Goal: Task Accomplishment & Management: Manage account settings

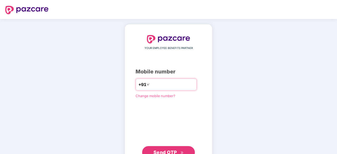
click at [164, 88] on input "number" at bounding box center [172, 84] width 43 height 8
type input "**********"
click at [153, 146] on button "Send OTP" at bounding box center [168, 152] width 53 height 13
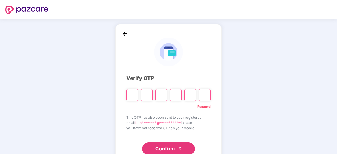
paste input "*"
type input "*"
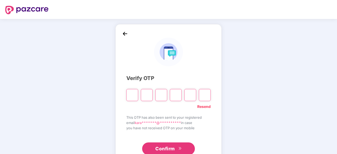
type input "*"
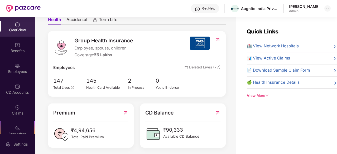
scroll to position [53, 0]
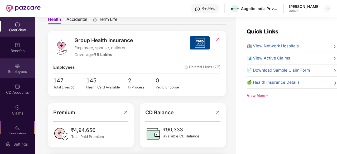
click at [23, 74] on div "Employees" at bounding box center [17, 69] width 35 height 20
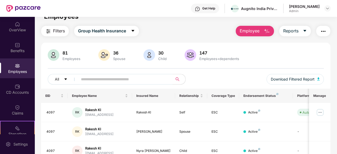
scroll to position [0, 0]
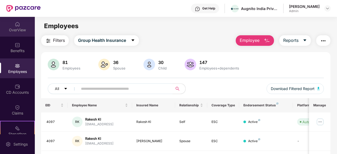
click at [12, 26] on div "OverView" at bounding box center [17, 27] width 35 height 20
